Goal: Task Accomplishment & Management: Use online tool/utility

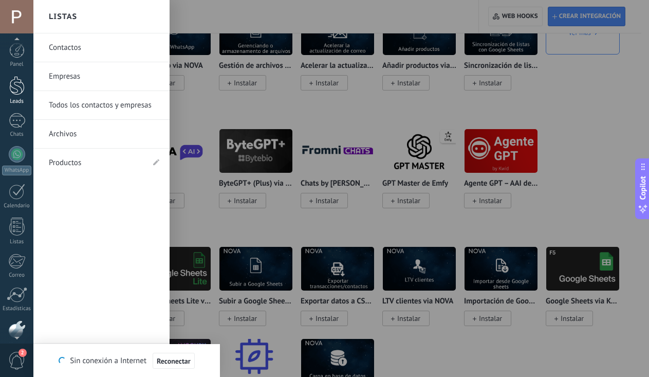
click at [16, 95] on div at bounding box center [16, 85] width 15 height 19
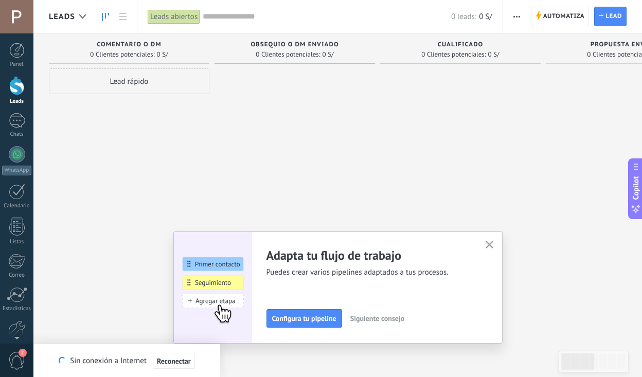
click at [484, 246] on icon "button" at bounding box center [489, 245] width 8 height 8
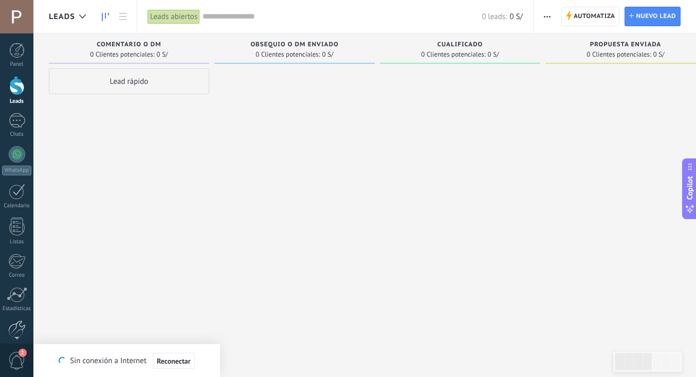
click at [20, 260] on div at bounding box center [16, 329] width 17 height 18
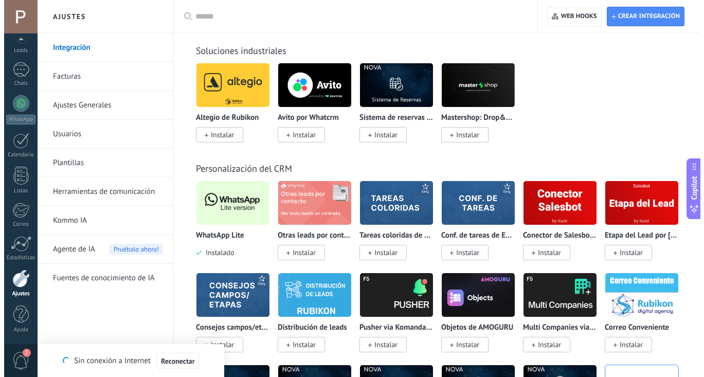
scroll to position [2485, 0]
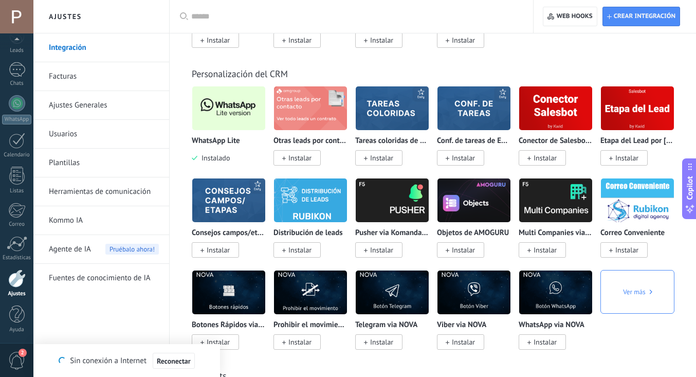
click at [224, 110] on img at bounding box center [228, 108] width 73 height 50
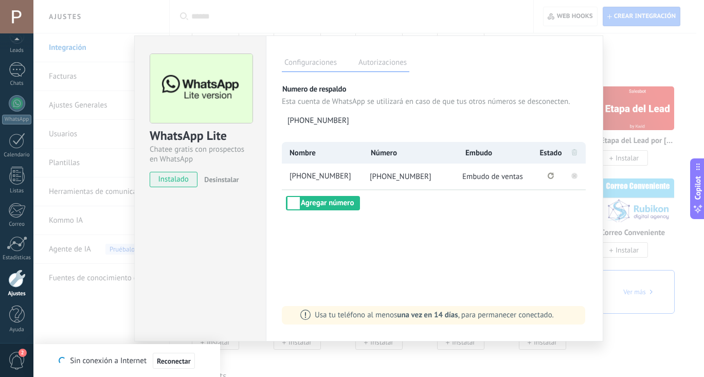
click at [484, 173] on icon at bounding box center [574, 175] width 12 height 12
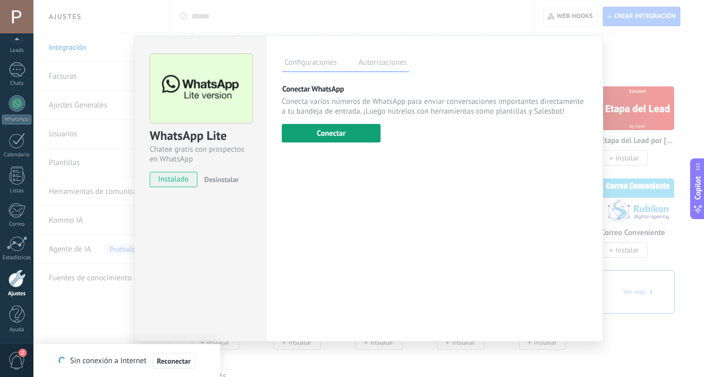
click at [326, 128] on button "Conectar" at bounding box center [331, 133] width 99 height 19
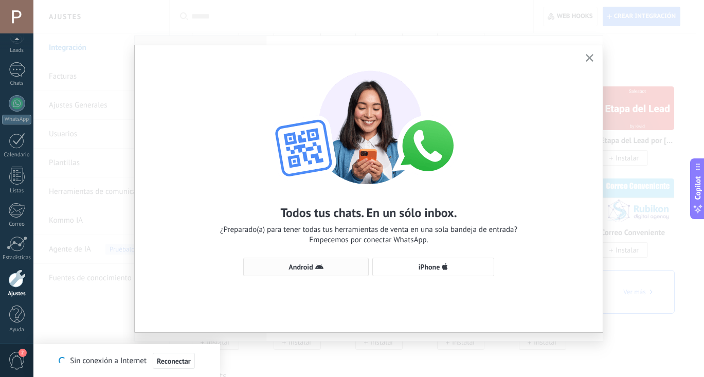
click at [328, 260] on span "Android" at bounding box center [306, 267] width 114 height 8
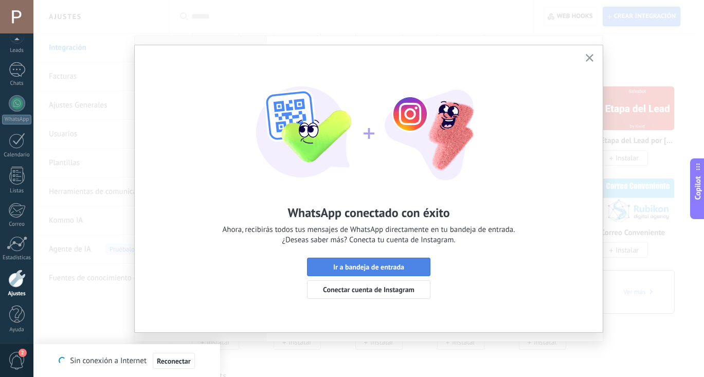
click at [362, 260] on span "Ir a bandeja de entrada" at bounding box center [368, 266] width 71 height 7
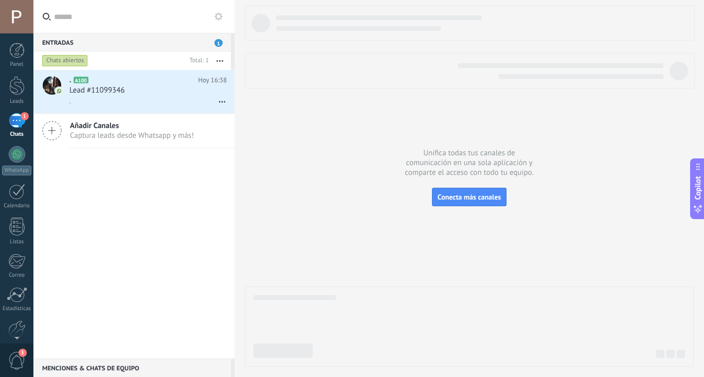
click at [21, 126] on div "1" at bounding box center [17, 120] width 16 height 15
click at [221, 13] on icon at bounding box center [218, 16] width 8 height 8
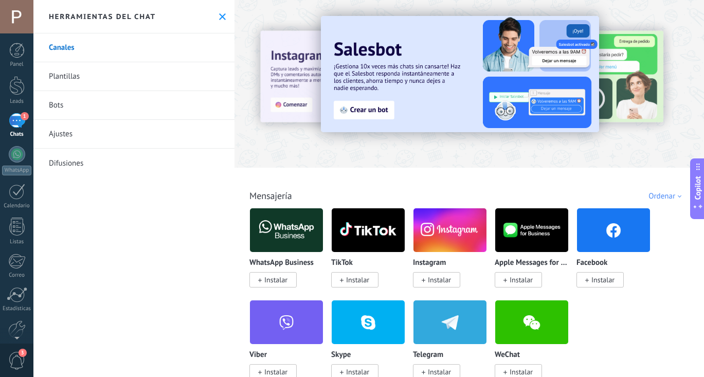
click at [80, 112] on link "Bots" at bounding box center [133, 105] width 201 height 29
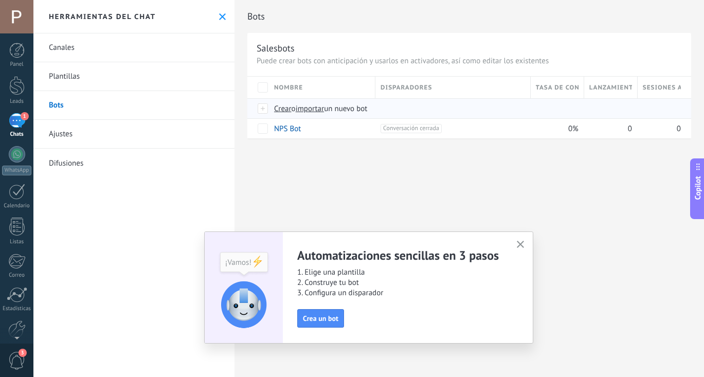
click at [286, 110] on span "Crear" at bounding box center [282, 109] width 17 height 10
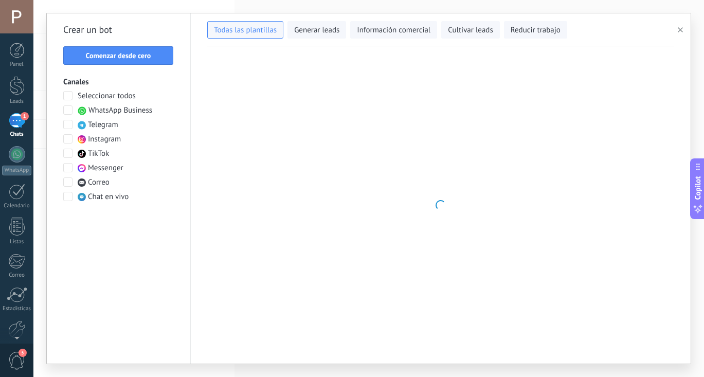
type input "**********"
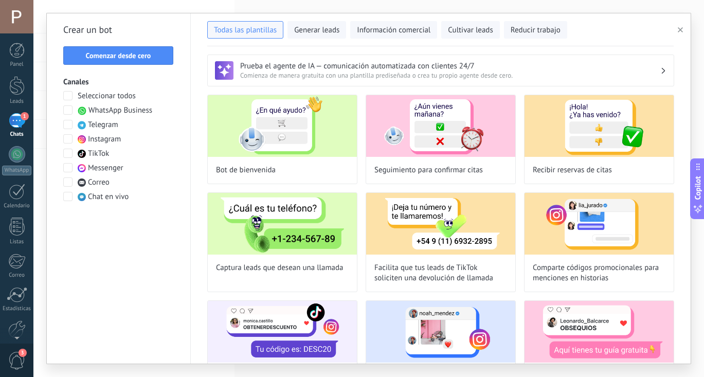
click at [137, 49] on button "Comenzar desde cero" at bounding box center [118, 55] width 110 height 19
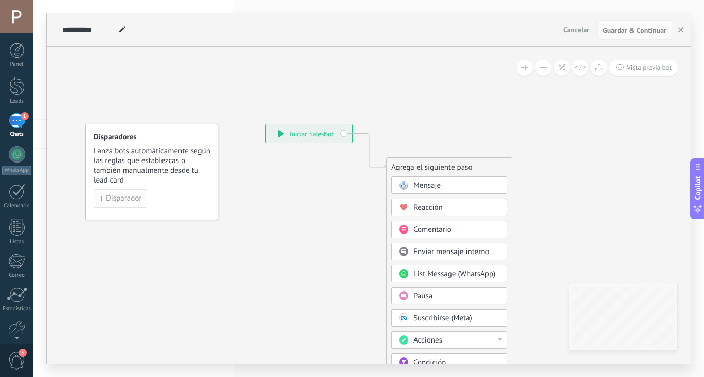
click at [126, 198] on span "Disparador" at bounding box center [123, 198] width 35 height 7
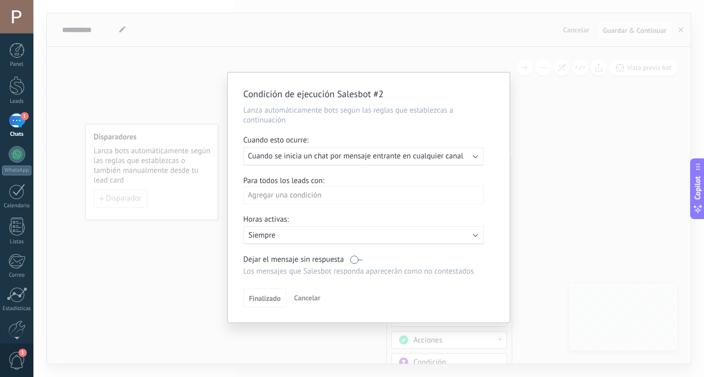
click at [484, 180] on div "Condición de ejecución Salesbot #2 Lanza automáticamente bots según las reglas …" at bounding box center [368, 188] width 670 height 377
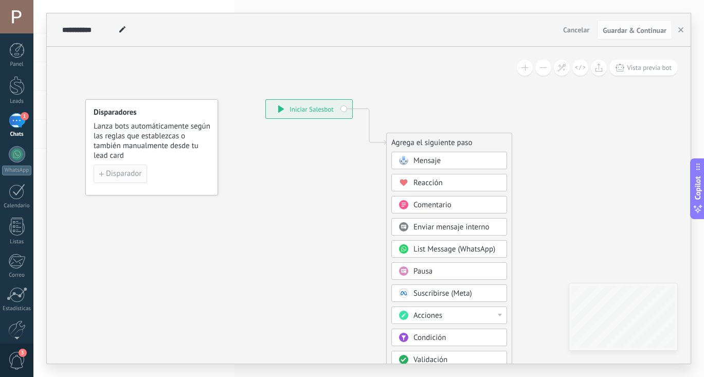
click at [118, 177] on span "Disparador" at bounding box center [123, 173] width 35 height 7
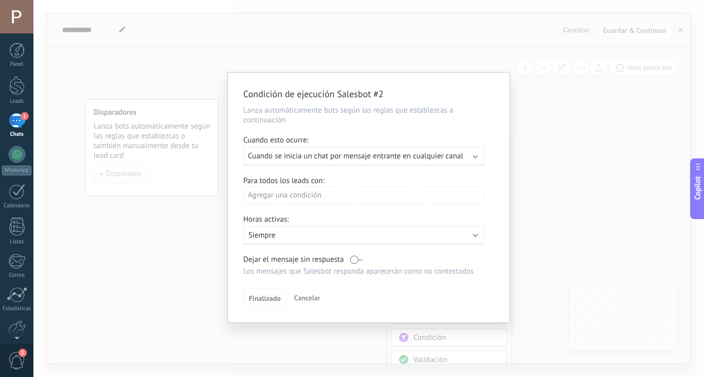
click at [484, 123] on div "Condición de ejecución Salesbot #2 Lanza automáticamente bots según las reglas …" at bounding box center [368, 188] width 670 height 377
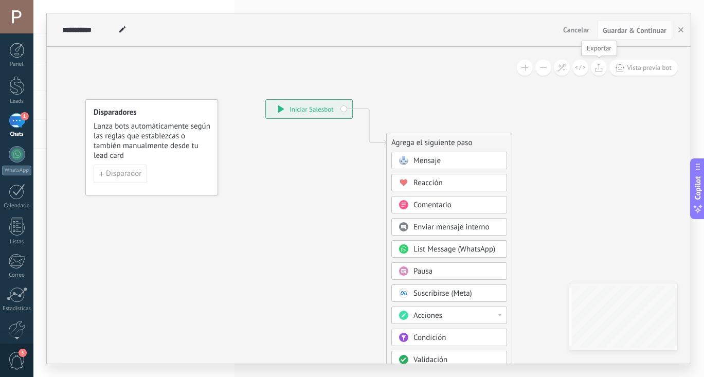
click at [484, 67] on icon at bounding box center [599, 67] width 8 height 8
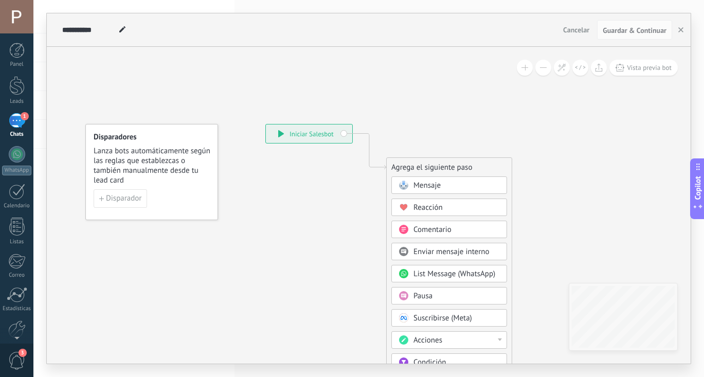
click at [341, 131] on div "**********" at bounding box center [309, 133] width 86 height 19
click at [484, 73] on button "Vista previa bot" at bounding box center [643, 68] width 68 height 16
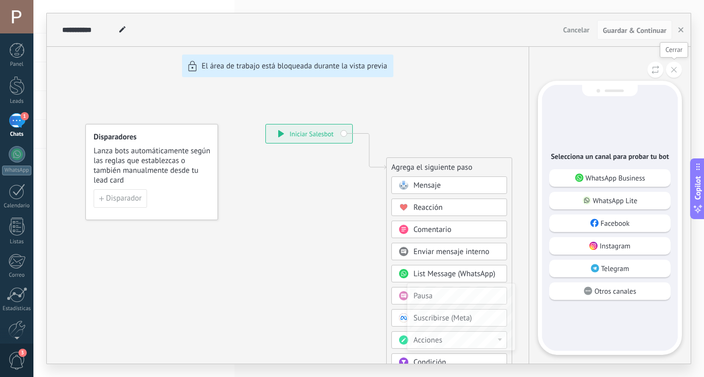
click at [484, 70] on icon at bounding box center [674, 70] width 6 height 6
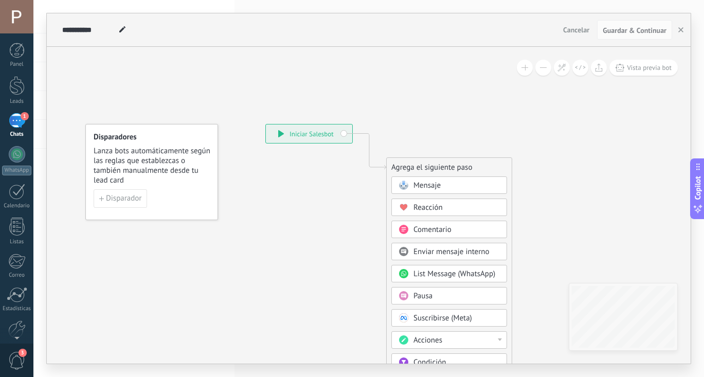
click at [484, 68] on span at bounding box center [524, 67] width 7 height 1
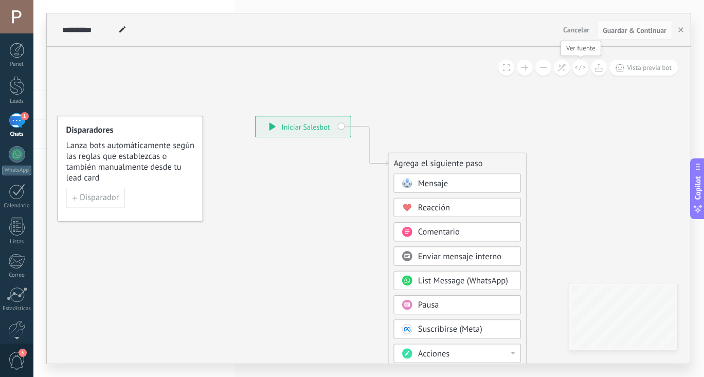
click at [484, 68] on icon at bounding box center [580, 68] width 11 height 6
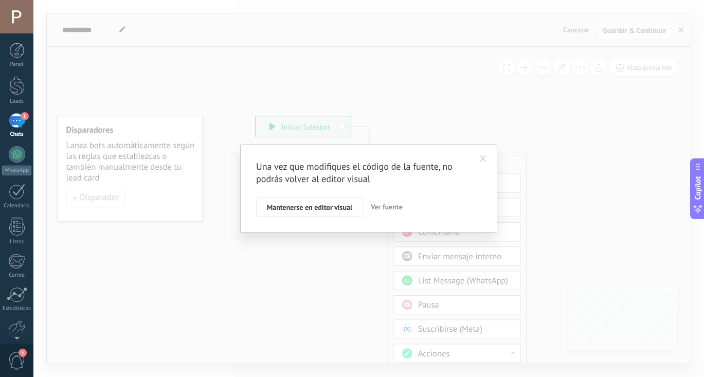
click at [381, 211] on span "Ver fuente" at bounding box center [387, 206] width 32 height 9
type textarea "**********"
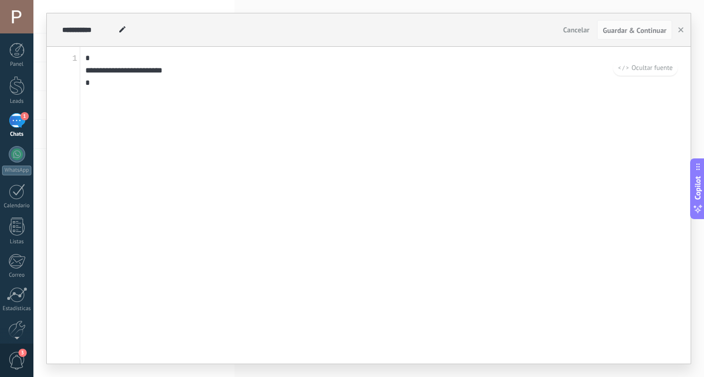
click at [484, 26] on span "Cancelar" at bounding box center [576, 29] width 26 height 9
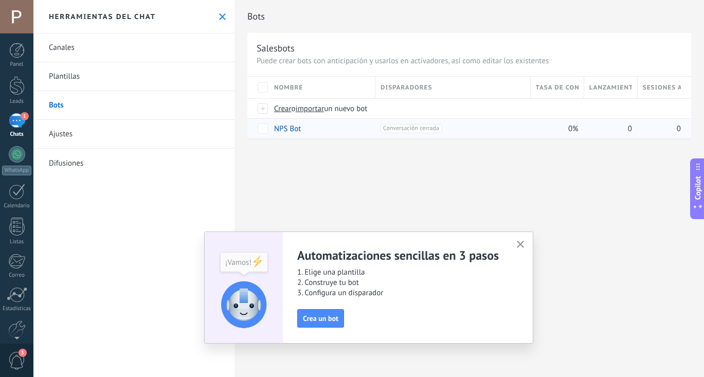
click at [379, 125] on div "+1 Conversación cerrada +0" at bounding box center [450, 129] width 150 height 20
click at [284, 133] on link "NPS Bot" at bounding box center [287, 129] width 27 height 10
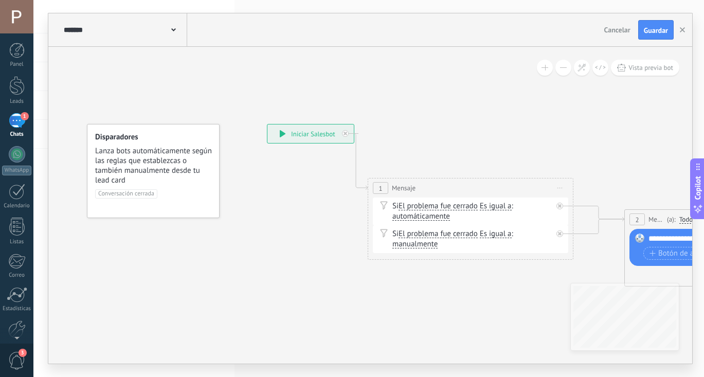
click at [181, 38] on div "******* NPS Bot" at bounding box center [124, 29] width 126 height 33
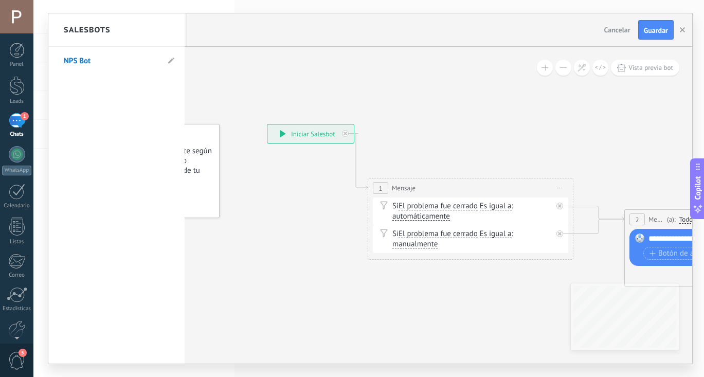
click at [234, 60] on div at bounding box center [370, 188] width 644 height 350
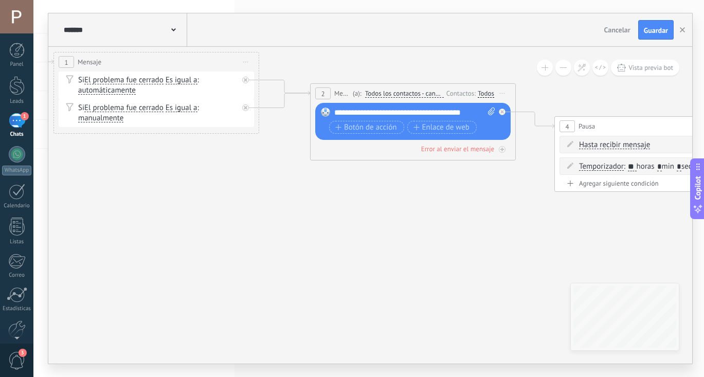
drag, startPoint x: 589, startPoint y: 212, endPoint x: 361, endPoint y: 179, distance: 229.6
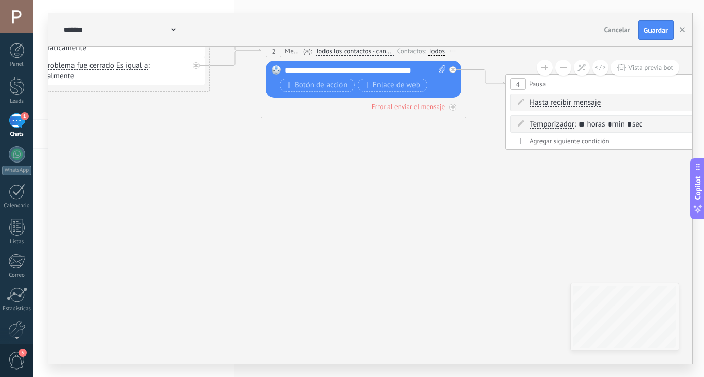
drag, startPoint x: 570, startPoint y: 196, endPoint x: 386, endPoint y: 318, distance: 220.7
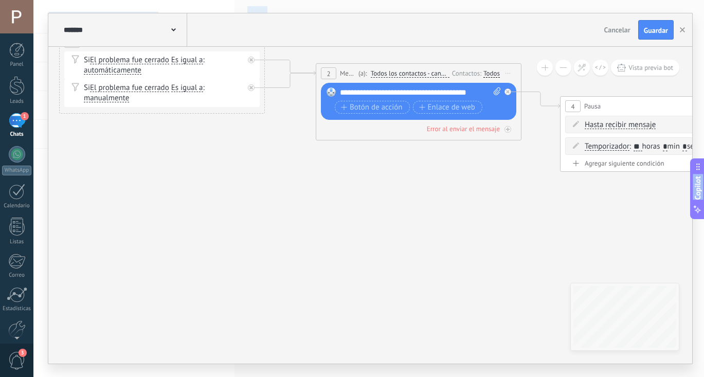
drag, startPoint x: 602, startPoint y: 192, endPoint x: 721, endPoint y: 182, distance: 119.2
click at [484, 182] on html ".abecls-1,.abecls-2{fill-rule:evenodd}.abecls-2{fill:#fff} .abhcls-1{fill:none}…" at bounding box center [352, 188] width 704 height 377
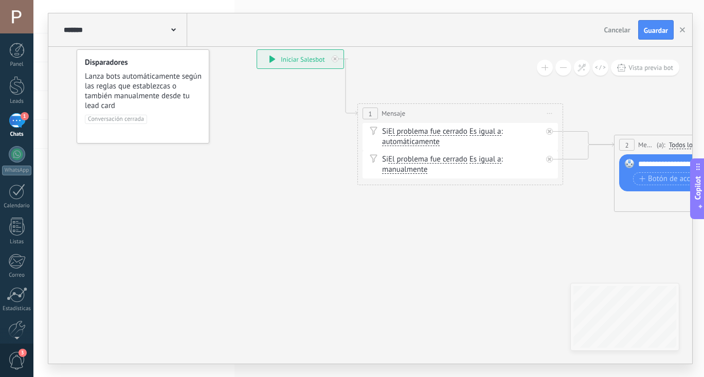
drag, startPoint x: 289, startPoint y: 197, endPoint x: 575, endPoint y: 266, distance: 294.5
click at [173, 26] on span at bounding box center [173, 29] width 5 height 10
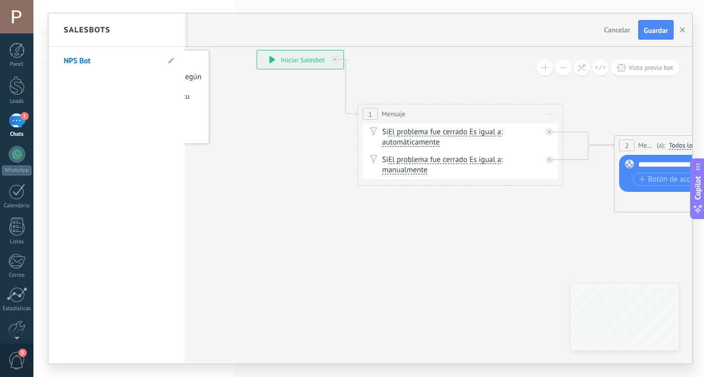
click at [213, 27] on div at bounding box center [370, 188] width 644 height 350
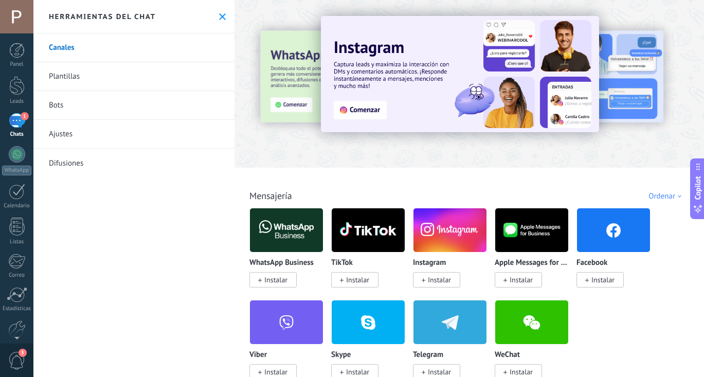
click at [67, 111] on link "Bots" at bounding box center [133, 105] width 201 height 29
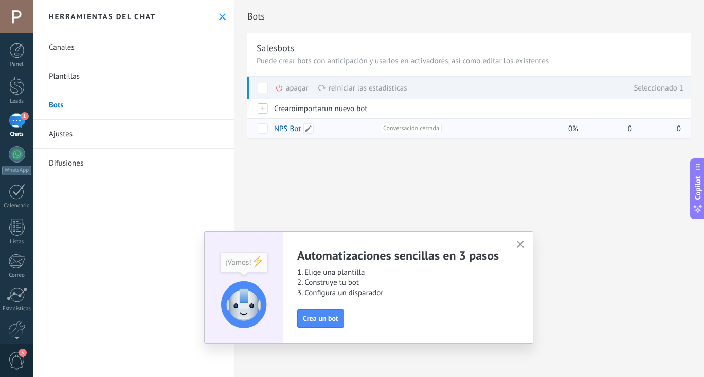
click at [373, 130] on div "NPS Bot" at bounding box center [322, 128] width 106 height 20
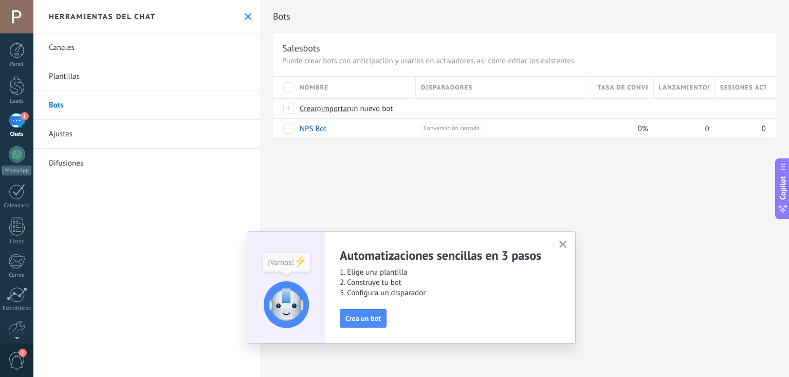
click at [385, 142] on div "Bots Salesbots Puede crear bots con anticipación y usarlos en activadores, así …" at bounding box center [524, 80] width 529 height 160
click at [484, 245] on use "button" at bounding box center [563, 245] width 8 height 8
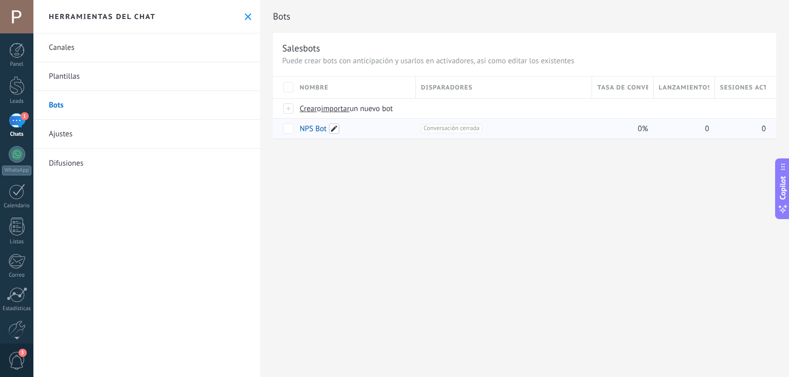
click at [333, 130] on span at bounding box center [334, 128] width 10 height 10
click at [362, 155] on span "Cancelar" at bounding box center [367, 151] width 26 height 9
click at [458, 130] on span "Conversación cerrada +0" at bounding box center [451, 128] width 61 height 9
click at [300, 112] on span "Crear" at bounding box center [308, 109] width 17 height 10
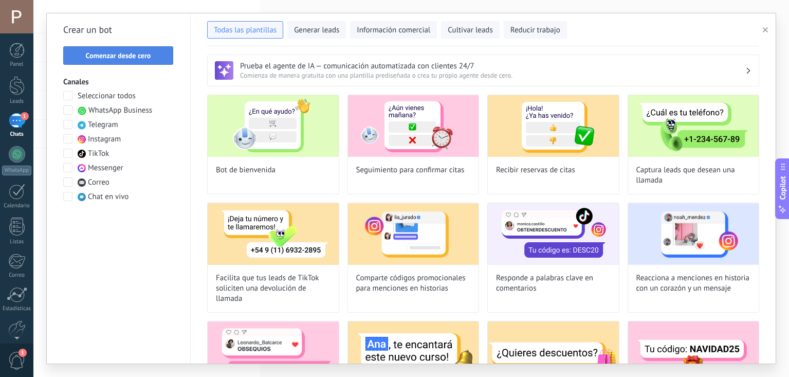
click at [143, 57] on span "Comenzar desde cero" at bounding box center [118, 55] width 65 height 7
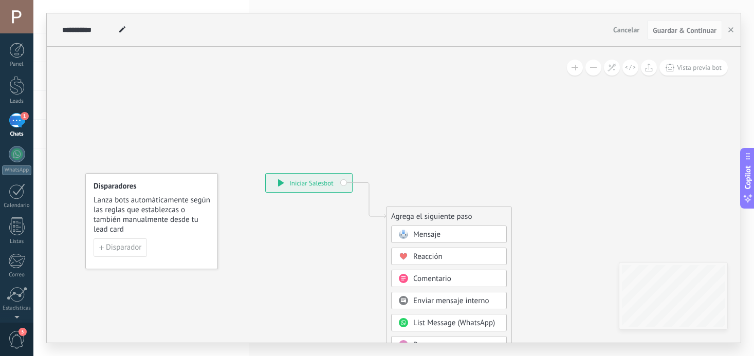
drag, startPoint x: 376, startPoint y: 97, endPoint x: 424, endPoint y: 89, distance: 49.0
click at [376, 97] on icon at bounding box center [353, 359] width 691 height 887
click at [484, 69] on icon at bounding box center [612, 67] width 9 height 9
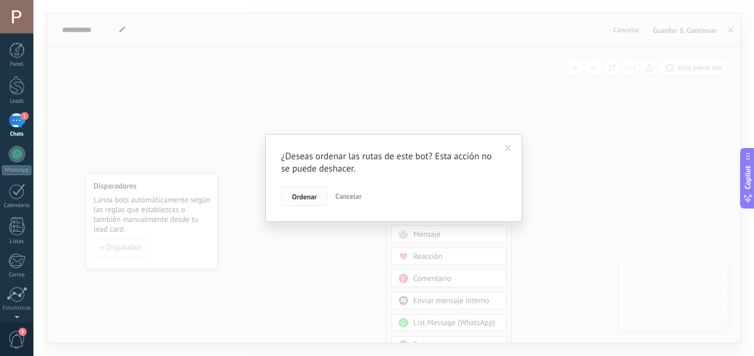
click at [308, 196] on span "Ordenar" at bounding box center [304, 196] width 25 height 7
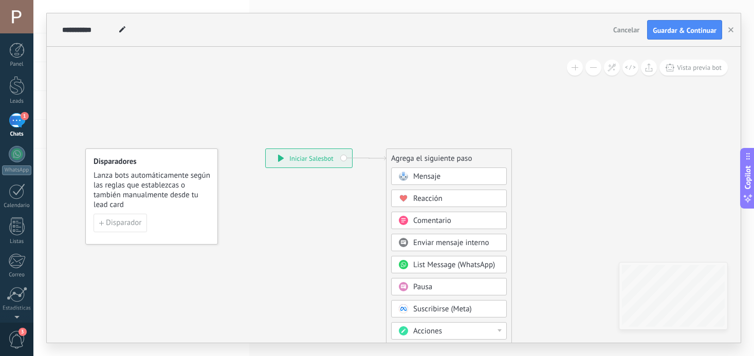
click at [484, 27] on span "Cancelar" at bounding box center [626, 29] width 26 height 9
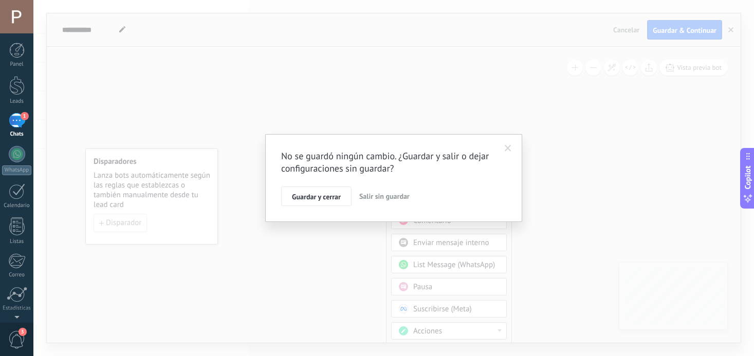
click at [374, 194] on span "Salir sin guardar" at bounding box center [384, 196] width 50 height 9
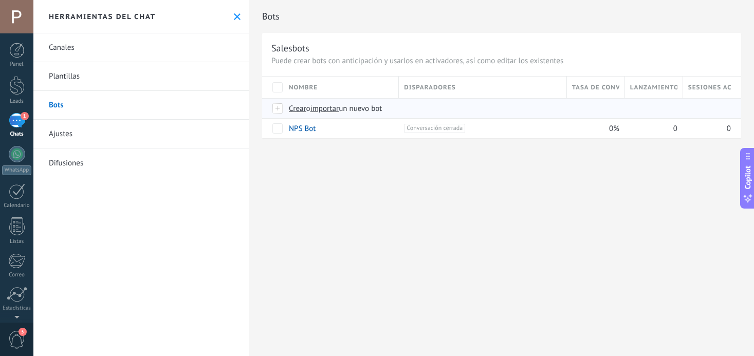
click at [326, 109] on span "importar" at bounding box center [324, 109] width 29 height 10
click at [0, 0] on input "importar un nuevo bot" at bounding box center [0, 0] width 0 height 0
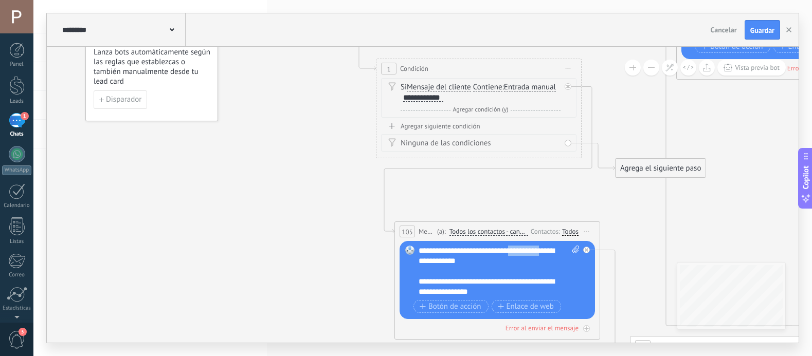
drag, startPoint x: 523, startPoint y: 253, endPoint x: 551, endPoint y: 251, distance: 27.8
click at [484, 251] on div "**********" at bounding box center [498, 271] width 161 height 51
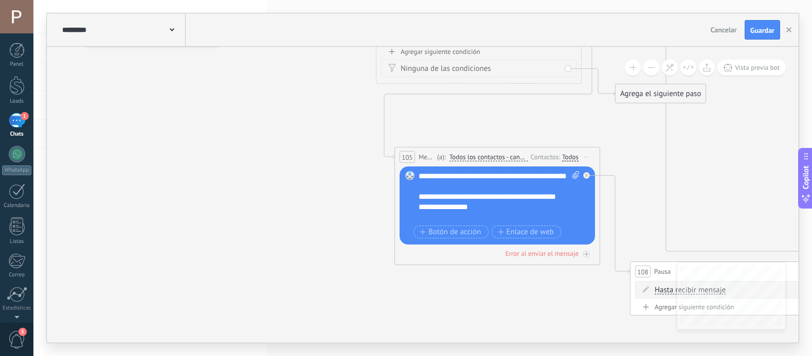
click at [484, 180] on div "**********" at bounding box center [498, 196] width 161 height 51
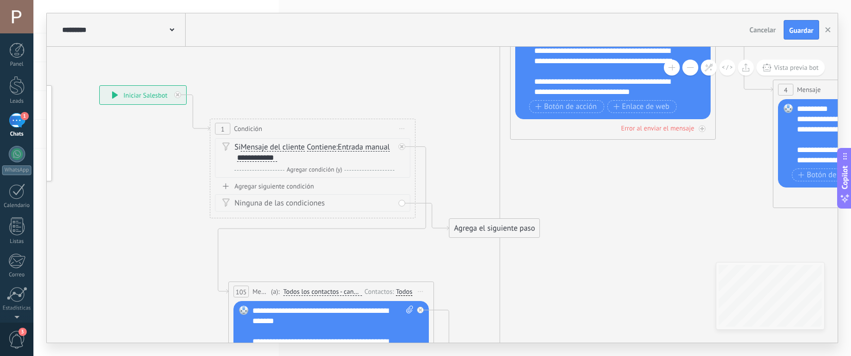
drag, startPoint x: 211, startPoint y: 298, endPoint x: 79, endPoint y: 275, distance: 134.1
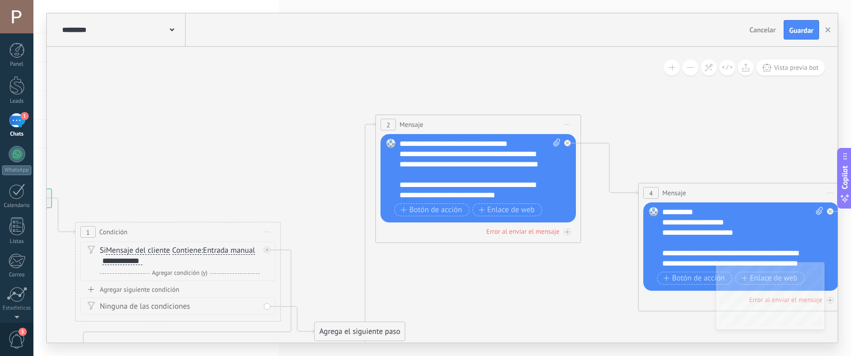
drag, startPoint x: 622, startPoint y: 215, endPoint x: 501, endPoint y: 295, distance: 144.7
click at [484, 141] on icon at bounding box center [556, 143] width 7 height 8
click input "Subir" at bounding box center [0, 0] width 0 height 0
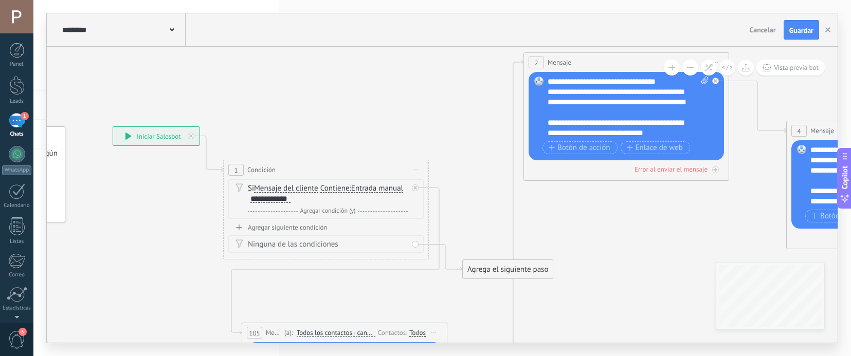
drag, startPoint x: 400, startPoint y: 296, endPoint x: 549, endPoint y: 234, distance: 160.4
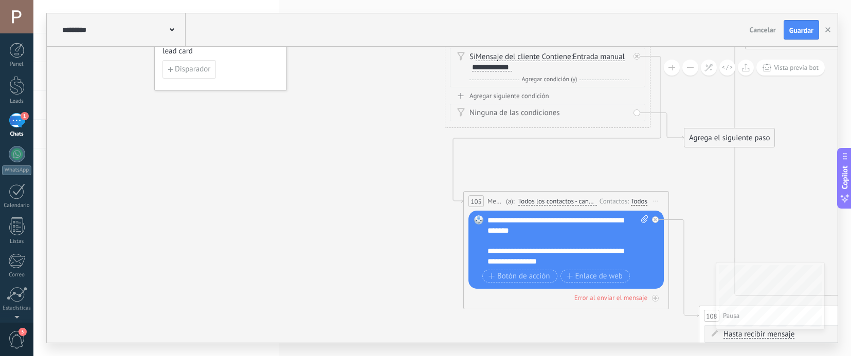
drag, startPoint x: 281, startPoint y: 212, endPoint x: 432, endPoint y: 119, distance: 177.5
click at [484, 234] on div "**********" at bounding box center [566, 240] width 161 height 51
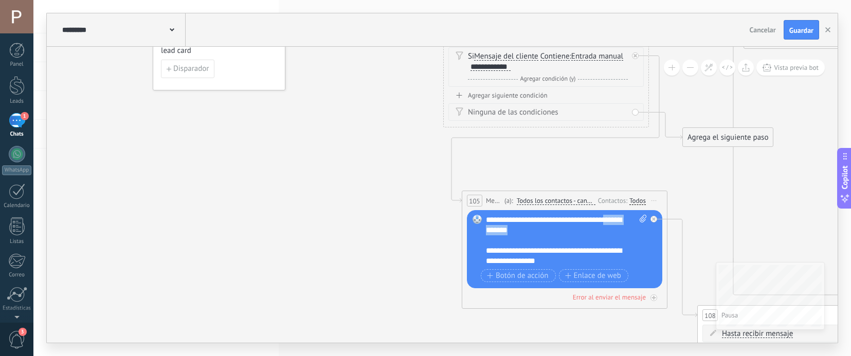
drag, startPoint x: 534, startPoint y: 228, endPoint x: 480, endPoint y: 227, distance: 54.0
click at [480, 227] on div "Reemplazar Quitar Convertir a mensaje de voz Arrastre la imagen aquí para adjun…" at bounding box center [564, 249] width 195 height 78
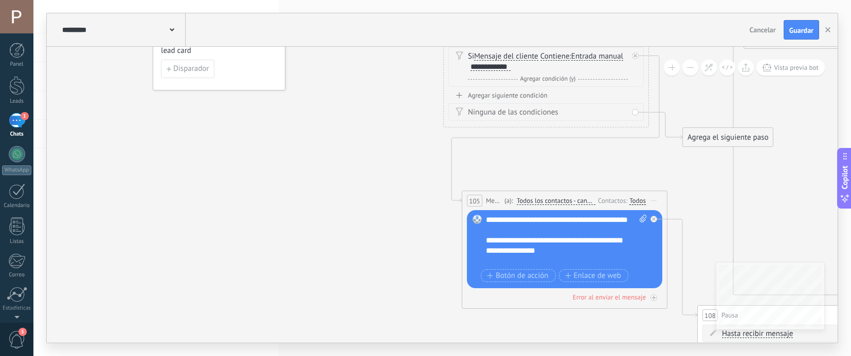
click at [484, 209] on icon at bounding box center [823, 131] width 180 height 406
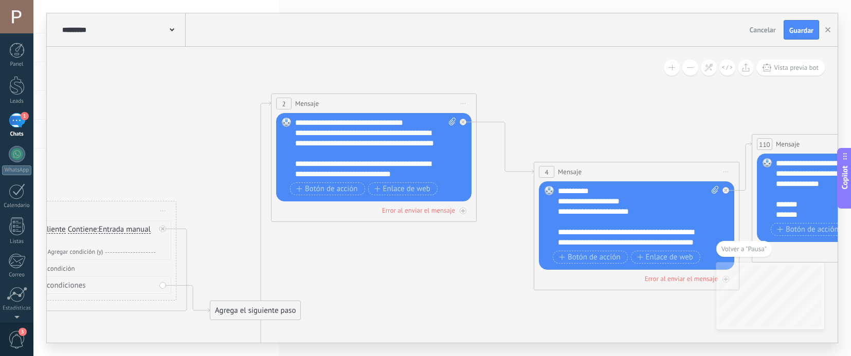
drag, startPoint x: 454, startPoint y: 280, endPoint x: 383, endPoint y: 246, distance: 79.1
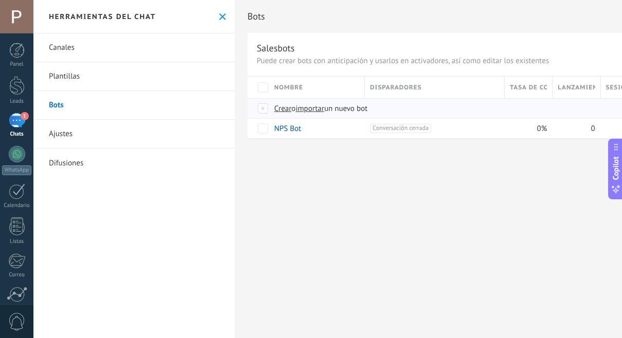
click at [311, 109] on span "importar" at bounding box center [310, 109] width 29 height 10
click at [0, 0] on input "importar un nuevo bot" at bounding box center [0, 0] width 0 height 0
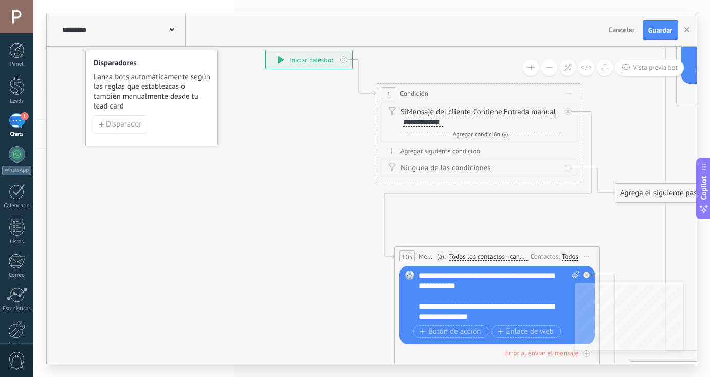
click at [544, 275] on div "**********" at bounding box center [498, 295] width 161 height 51
click at [525, 276] on div "**********" at bounding box center [498, 295] width 161 height 51
click at [529, 278] on div "**********" at bounding box center [498, 295] width 161 height 51
click at [527, 279] on div "**********" at bounding box center [498, 295] width 161 height 51
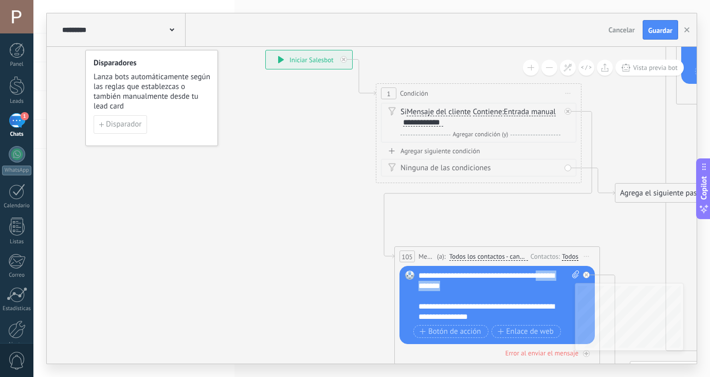
drag, startPoint x: 468, startPoint y: 285, endPoint x: 401, endPoint y: 288, distance: 66.4
click at [403, 288] on div "Reemplazar Quitar Convertir a mensaje de voz Arrastre la imagen aquí para adjun…" at bounding box center [496, 305] width 195 height 78
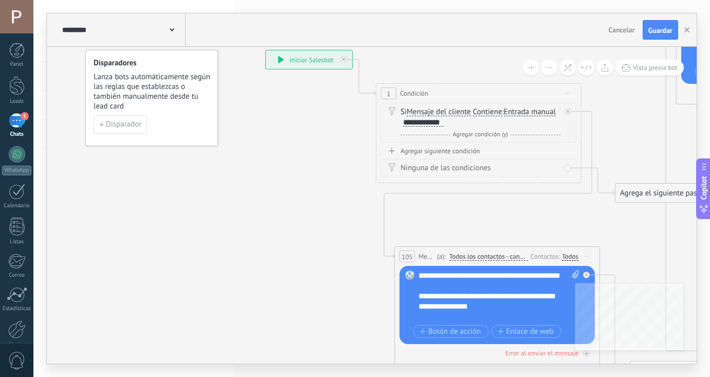
click at [646, 34] on button "Guardar" at bounding box center [660, 30] width 35 height 20
